Goal: Task Accomplishment & Management: Complete application form

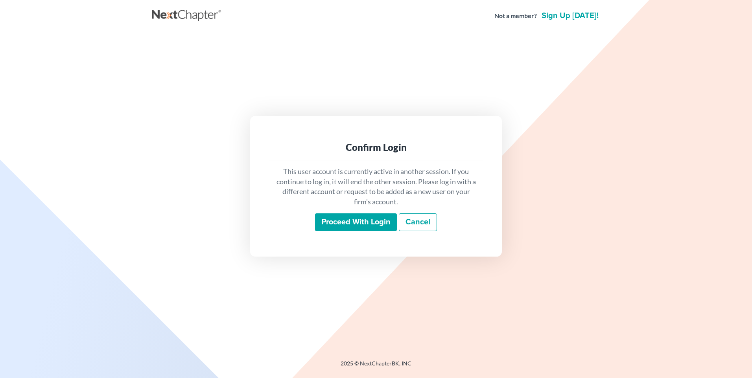
click at [417, 223] on link "Cancel" at bounding box center [418, 222] width 38 height 18
